Goal: Information Seeking & Learning: Learn about a topic

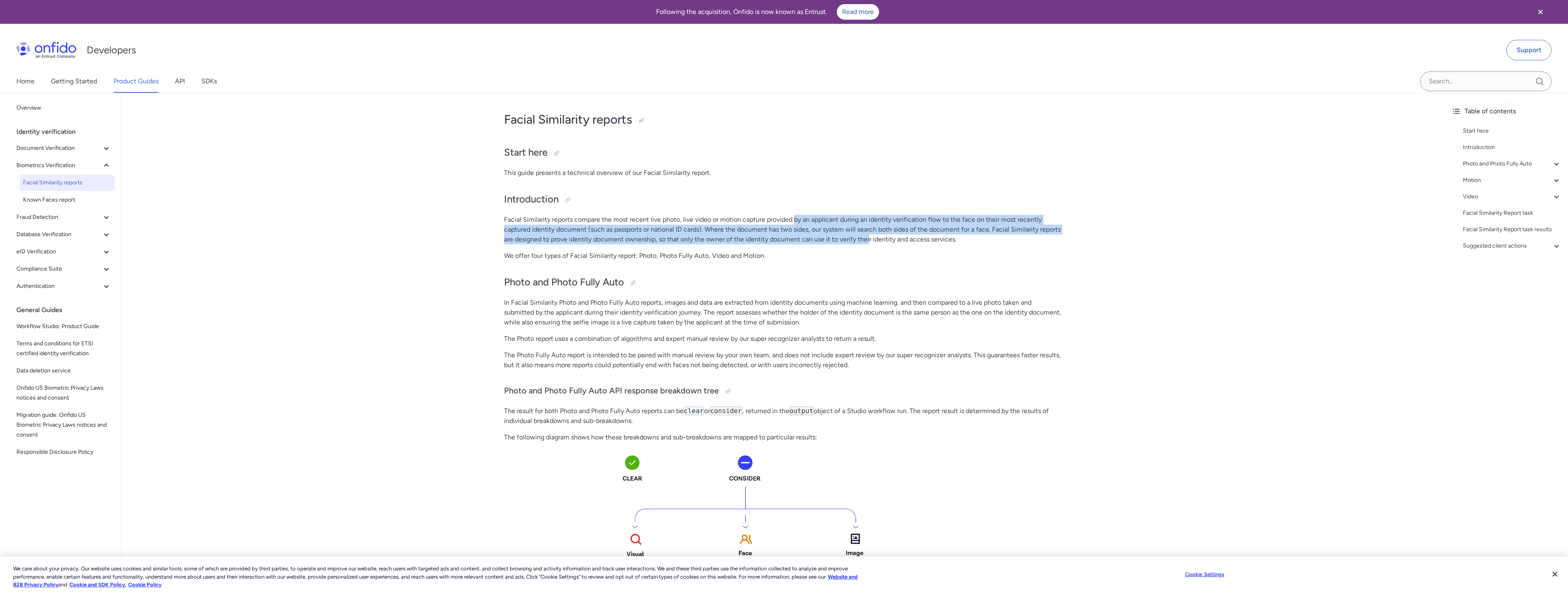
drag, startPoint x: 796, startPoint y: 223, endPoint x: 869, endPoint y: 238, distance: 74.5
click at [869, 238] on p "Facial Similarity reports compare the most recent live photo, live video or mot…" at bounding box center [783, 229] width 559 height 30
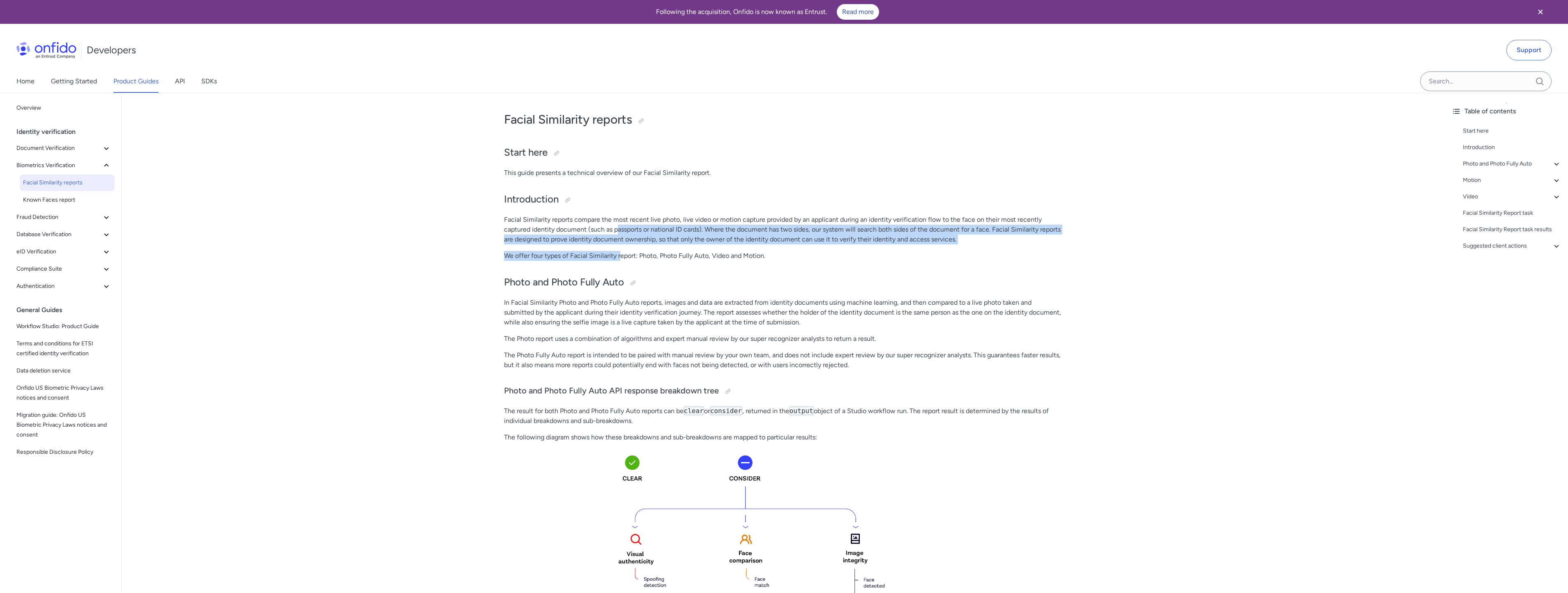
drag, startPoint x: 620, startPoint y: 254, endPoint x: 617, endPoint y: 231, distance: 23.2
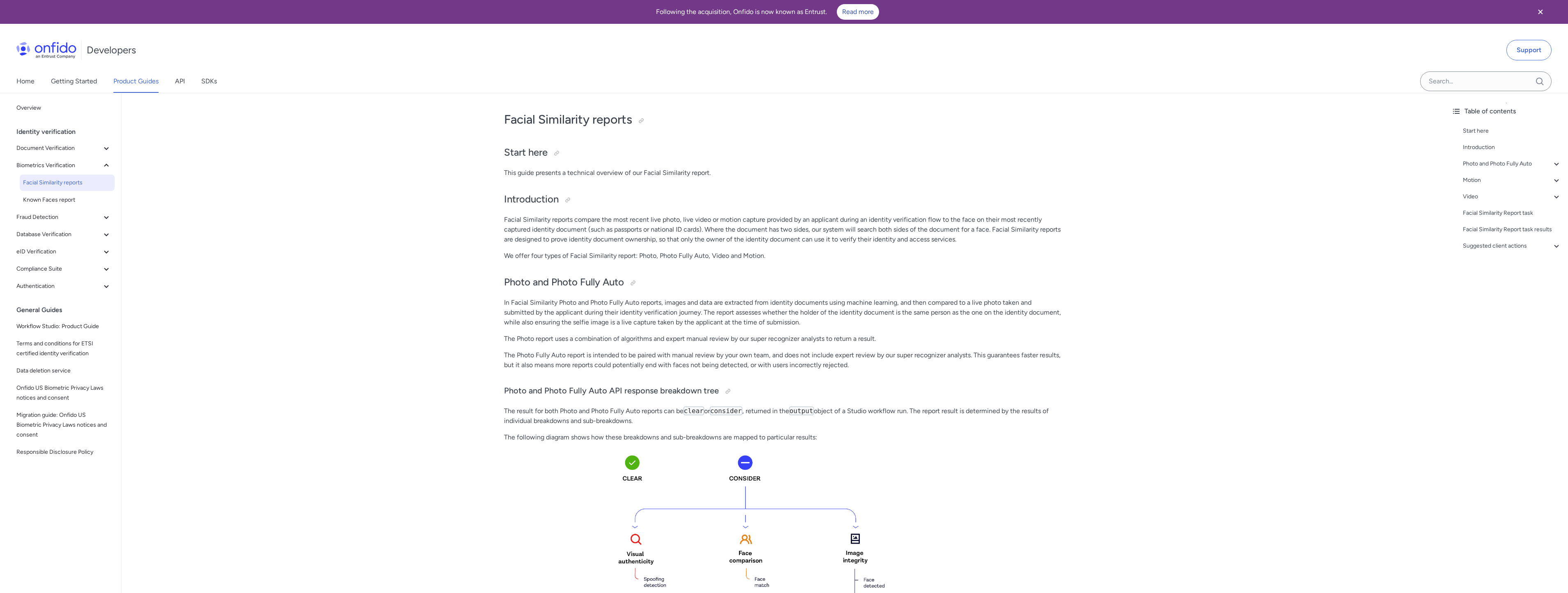
drag, startPoint x: 617, startPoint y: 231, endPoint x: 554, endPoint y: 220, distance: 64.0
click at [554, 220] on p "Facial Similarity reports compare the most recent live photo, live video or mot…" at bounding box center [783, 229] width 559 height 30
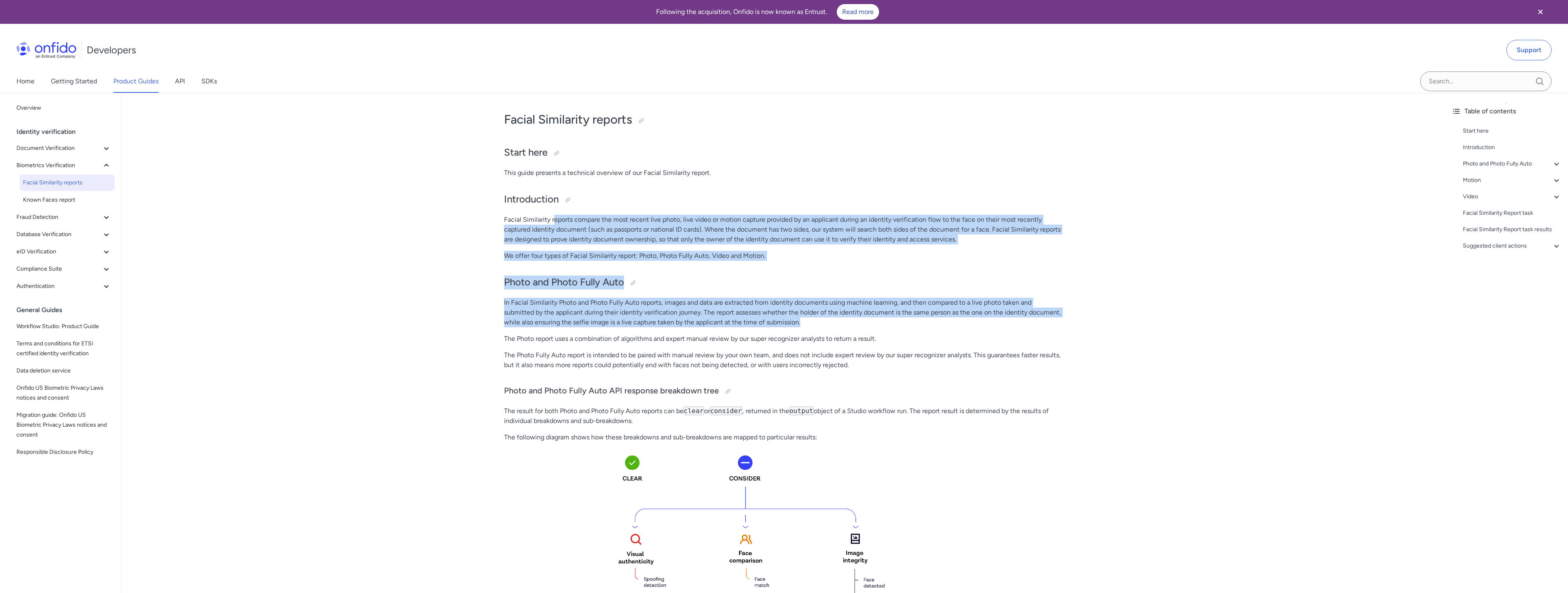
drag, startPoint x: 555, startPoint y: 219, endPoint x: 880, endPoint y: 327, distance: 342.5
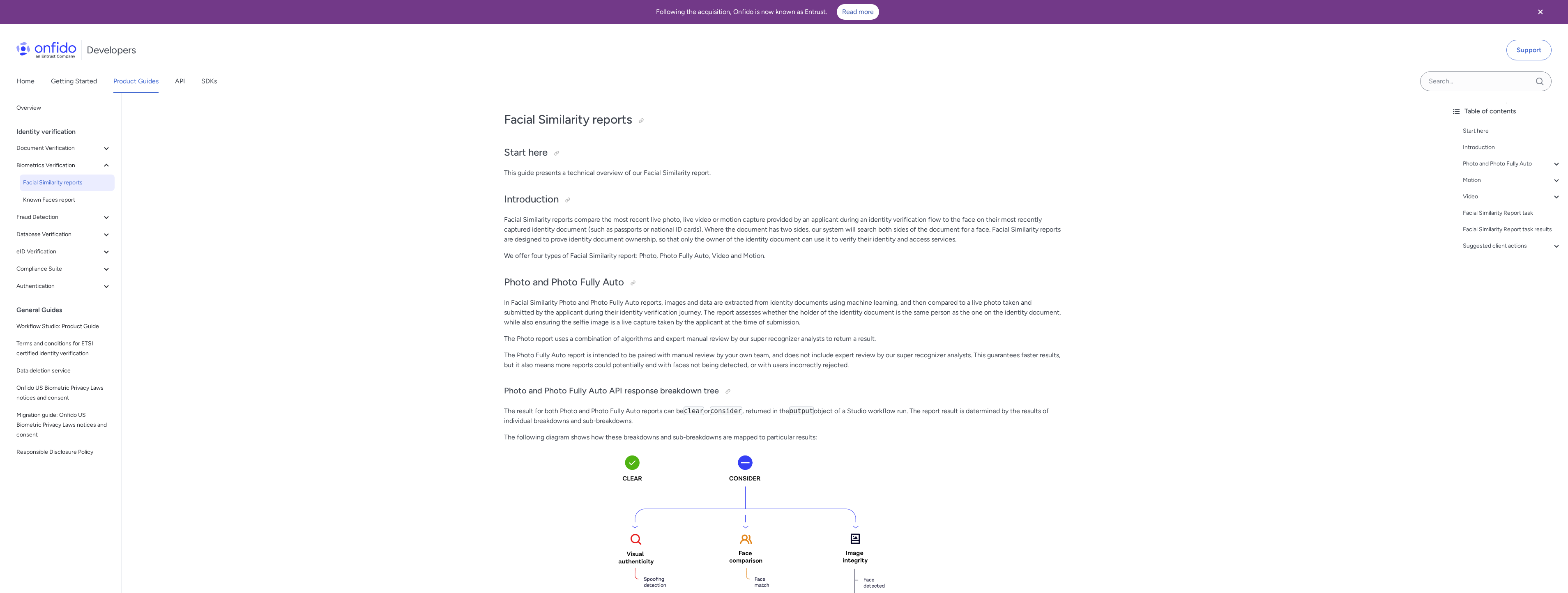
click at [735, 339] on p "The Photo report uses a combination of algorithms and expert manual review by o…" at bounding box center [783, 339] width 559 height 10
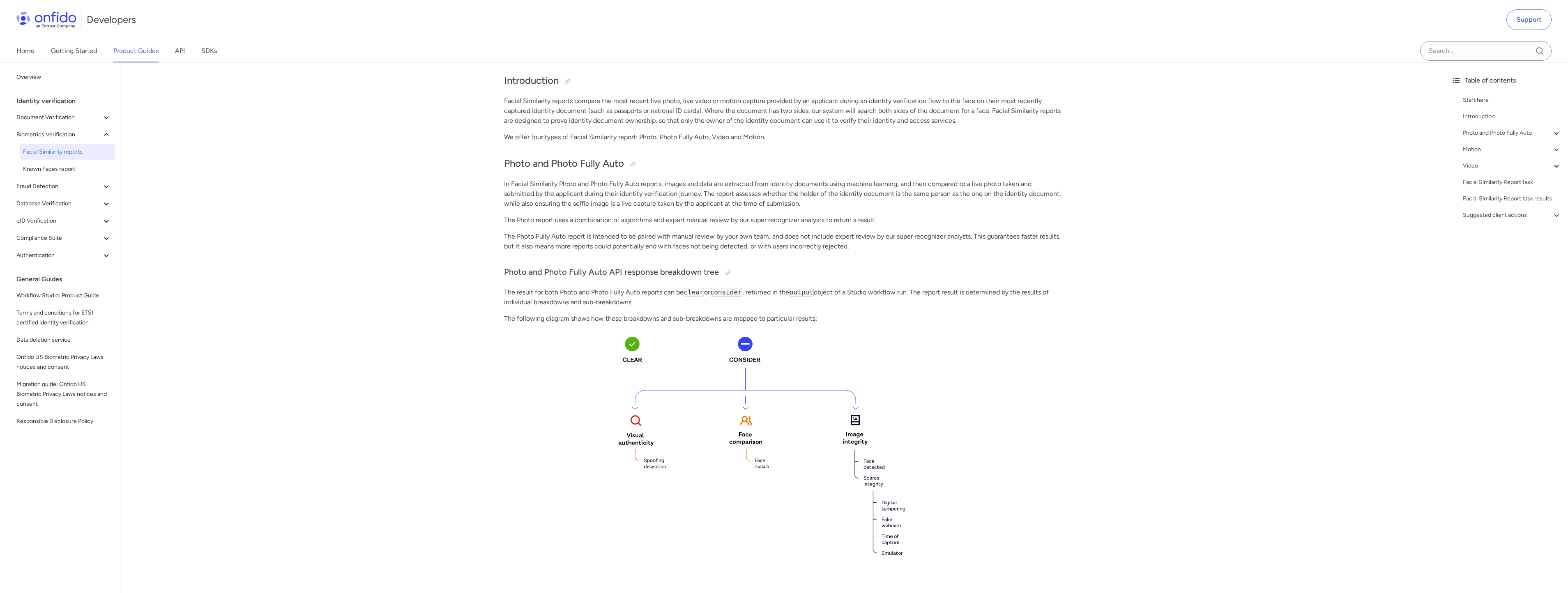
scroll to position [123, 0]
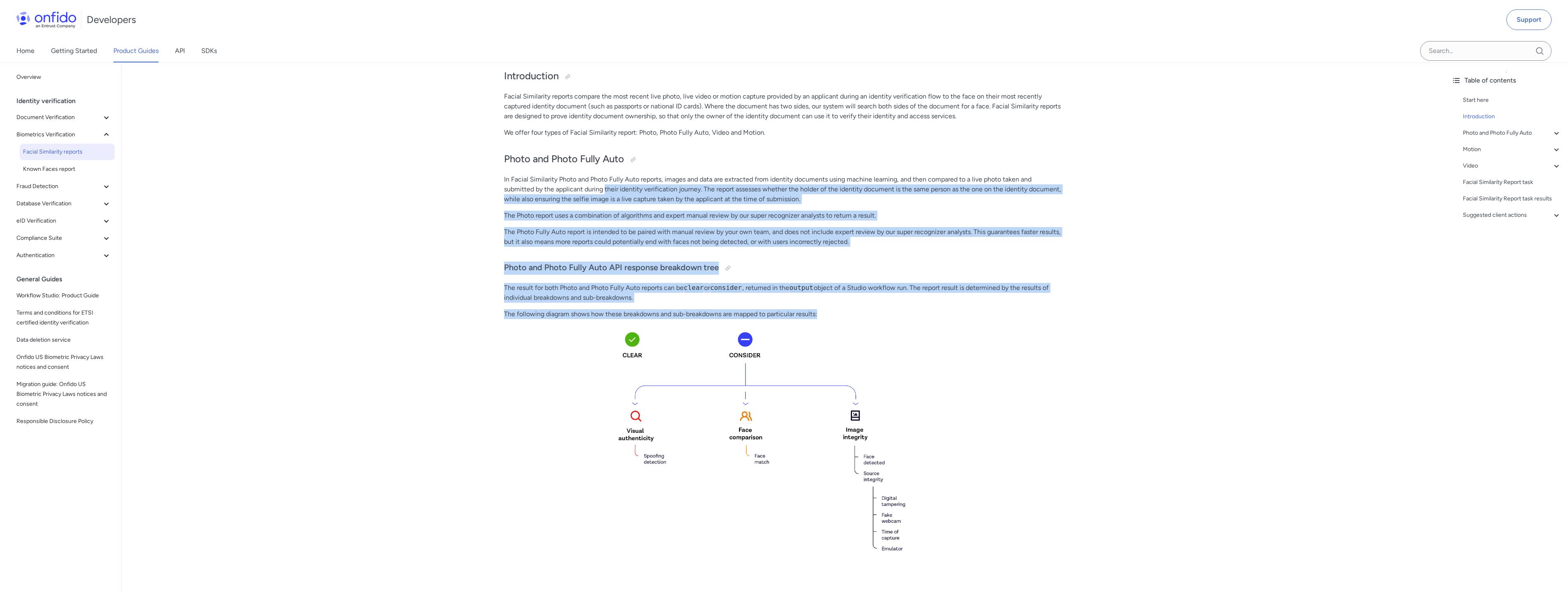
drag, startPoint x: 603, startPoint y: 209, endPoint x: 843, endPoint y: 314, distance: 262.0
click at [601, 211] on p "The Photo report uses a combination of algorithms and expert manual review by o…" at bounding box center [783, 215] width 559 height 10
